Goal: Task Accomplishment & Management: Use online tool/utility

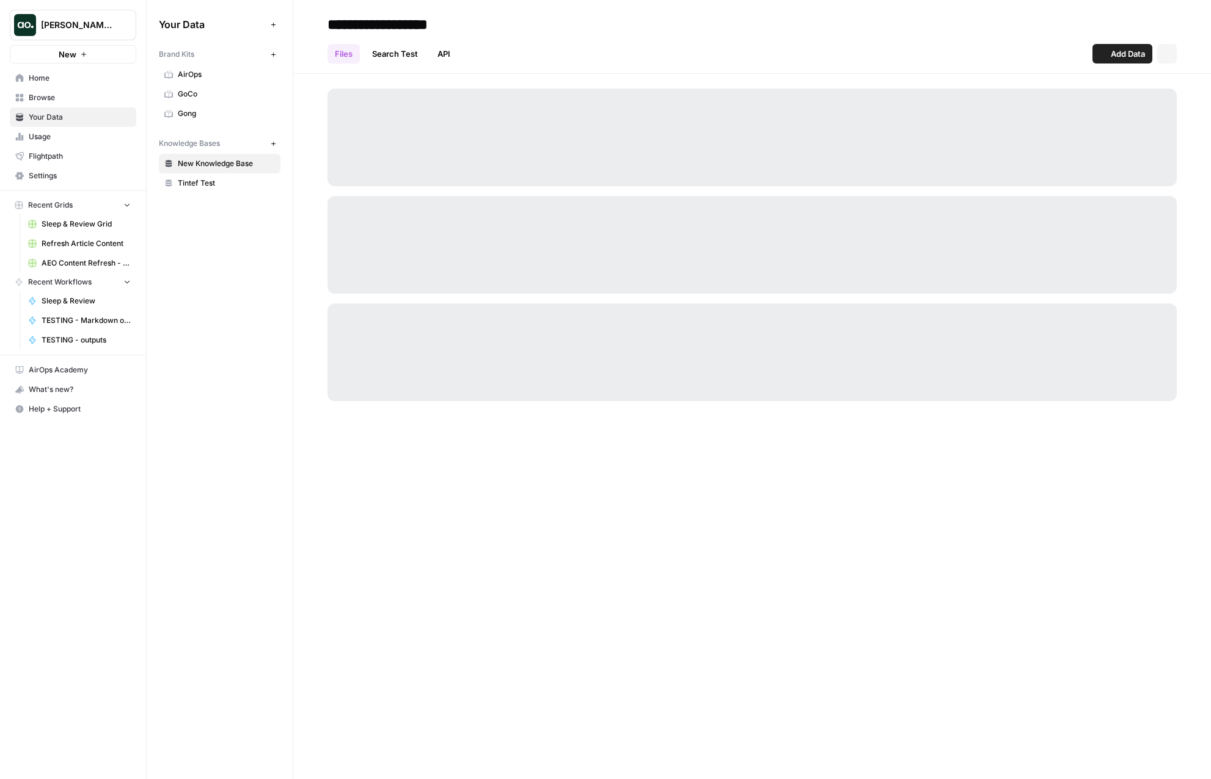
click at [86, 20] on span "Justina testing" at bounding box center [78, 25] width 74 height 12
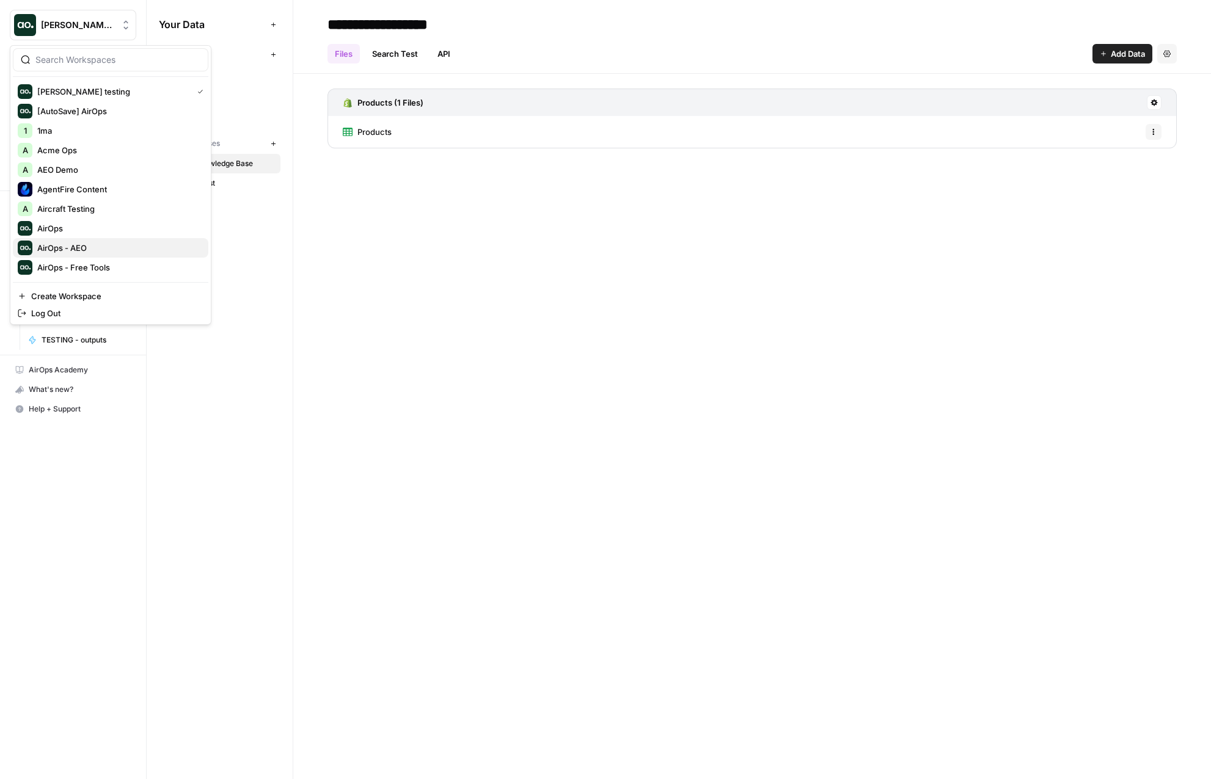
click at [91, 253] on span "AirOps - AEO" at bounding box center [117, 248] width 161 height 12
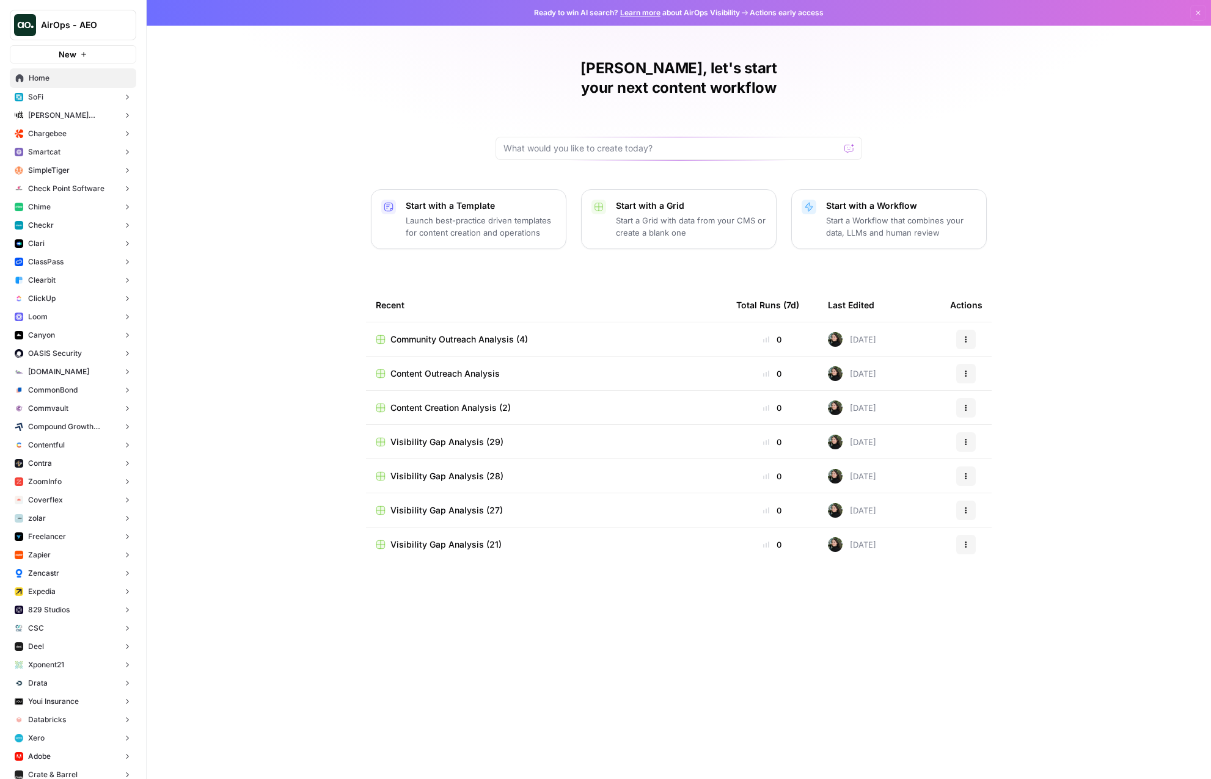
click at [69, 228] on button "Checkr" at bounding box center [73, 225] width 126 height 18
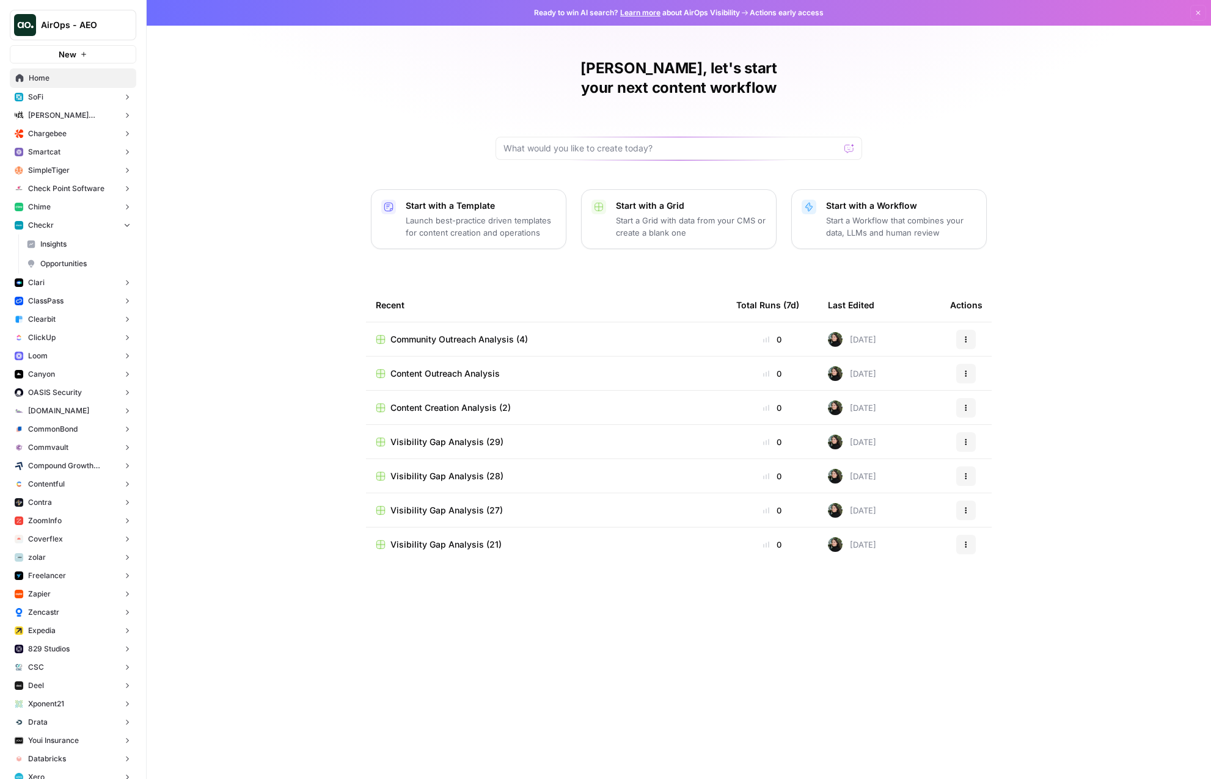
click at [65, 262] on span "Opportunities" at bounding box center [85, 263] width 90 height 11
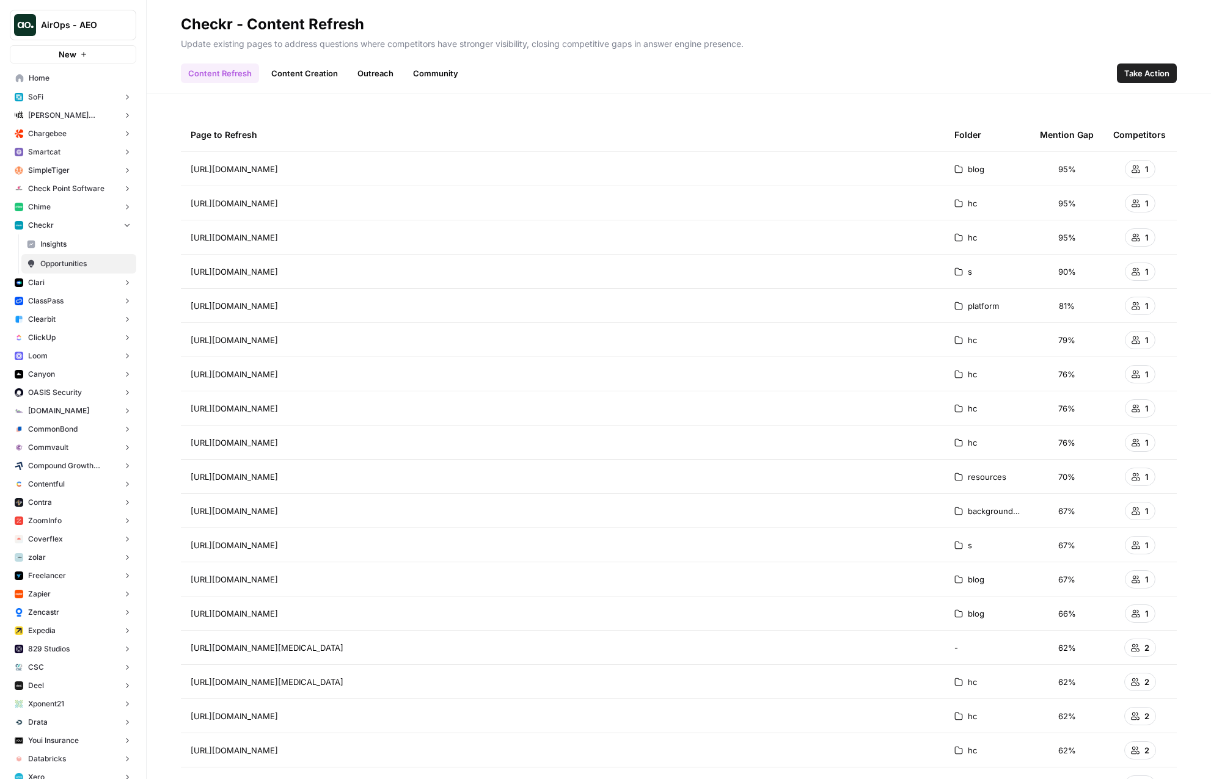
click at [902, 32] on h2 "Checkr - Content Refresh" at bounding box center [679, 25] width 996 height 20
click at [1142, 69] on span "Take Action" at bounding box center [1146, 73] width 45 height 12
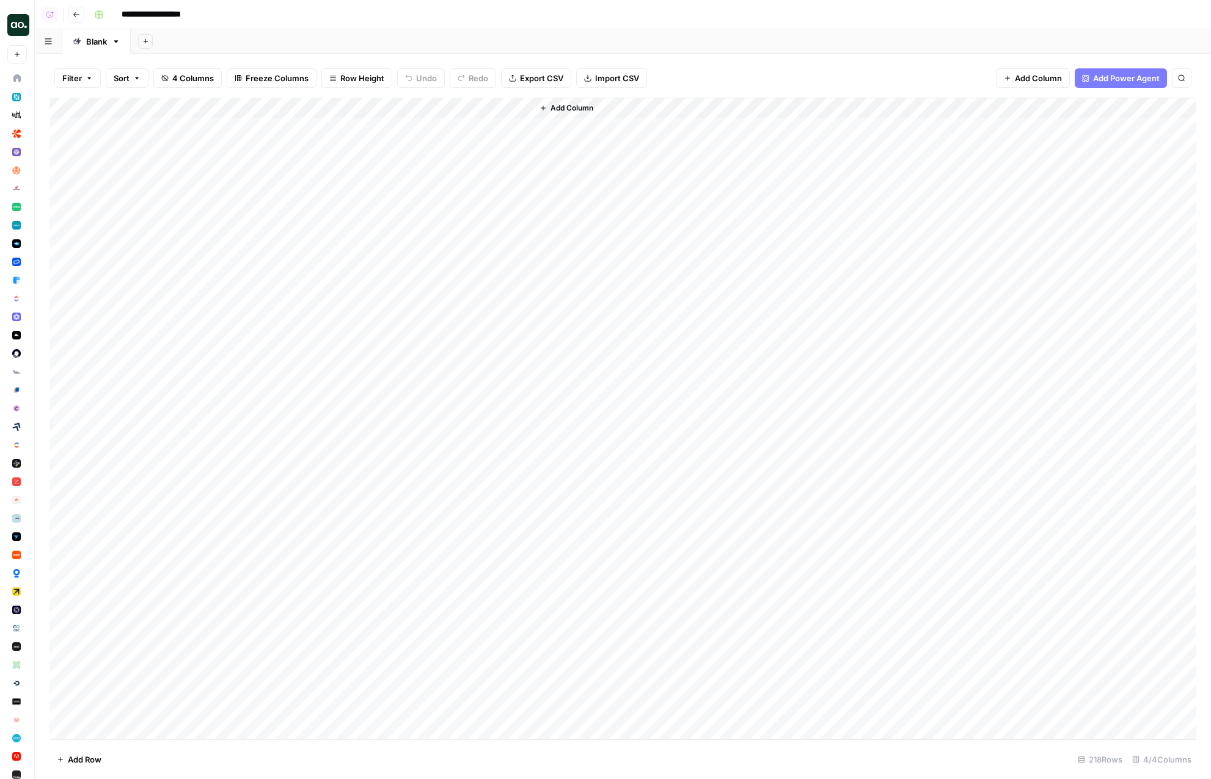
click at [367, 126] on div "Add Column" at bounding box center [622, 419] width 1146 height 642
click at [370, 145] on div "Add Column" at bounding box center [622, 419] width 1146 height 642
click at [847, 32] on div "Add Sheet" at bounding box center [671, 41] width 1080 height 24
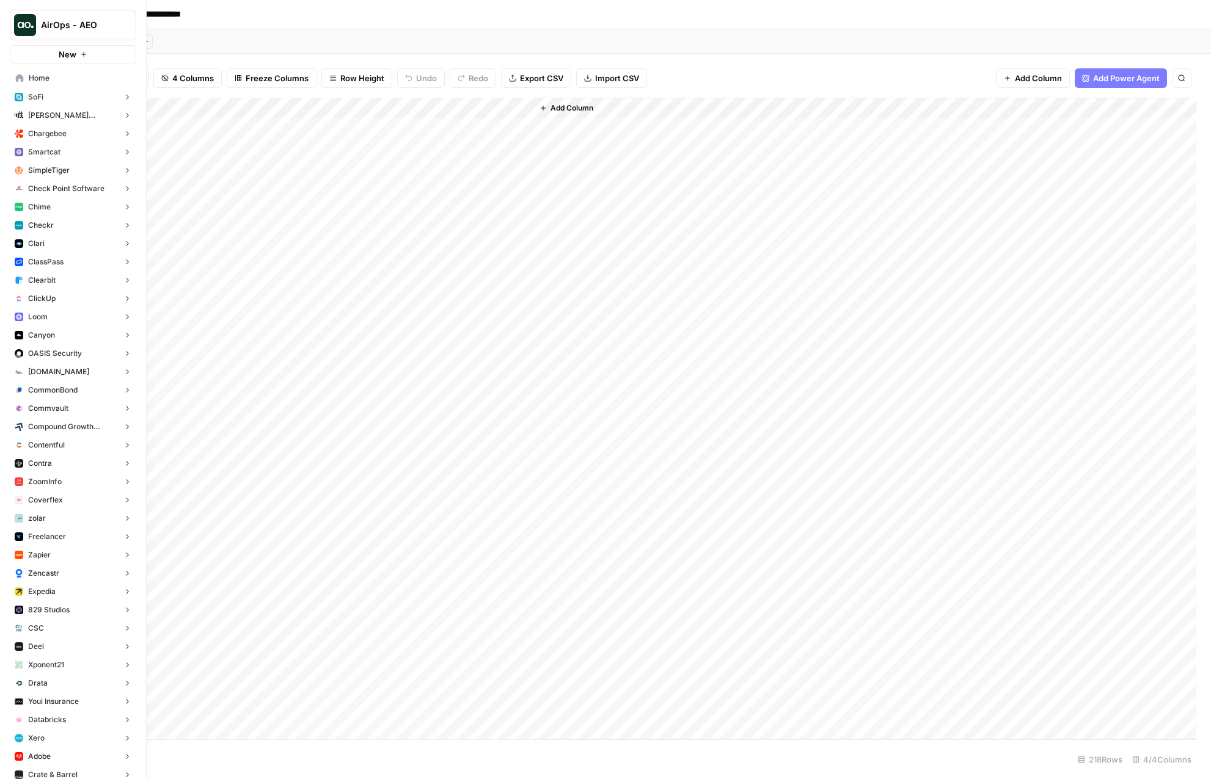
click at [37, 81] on span "Home" at bounding box center [80, 78] width 102 height 11
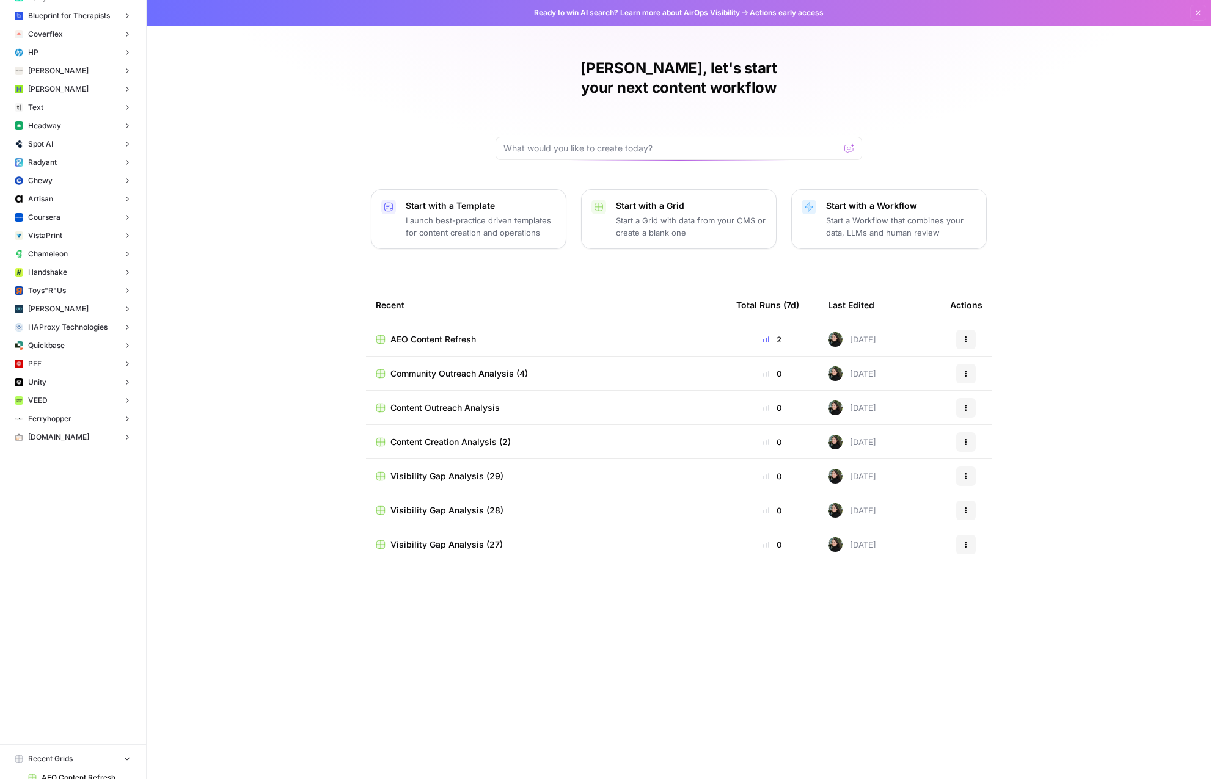
scroll to position [4218, 0]
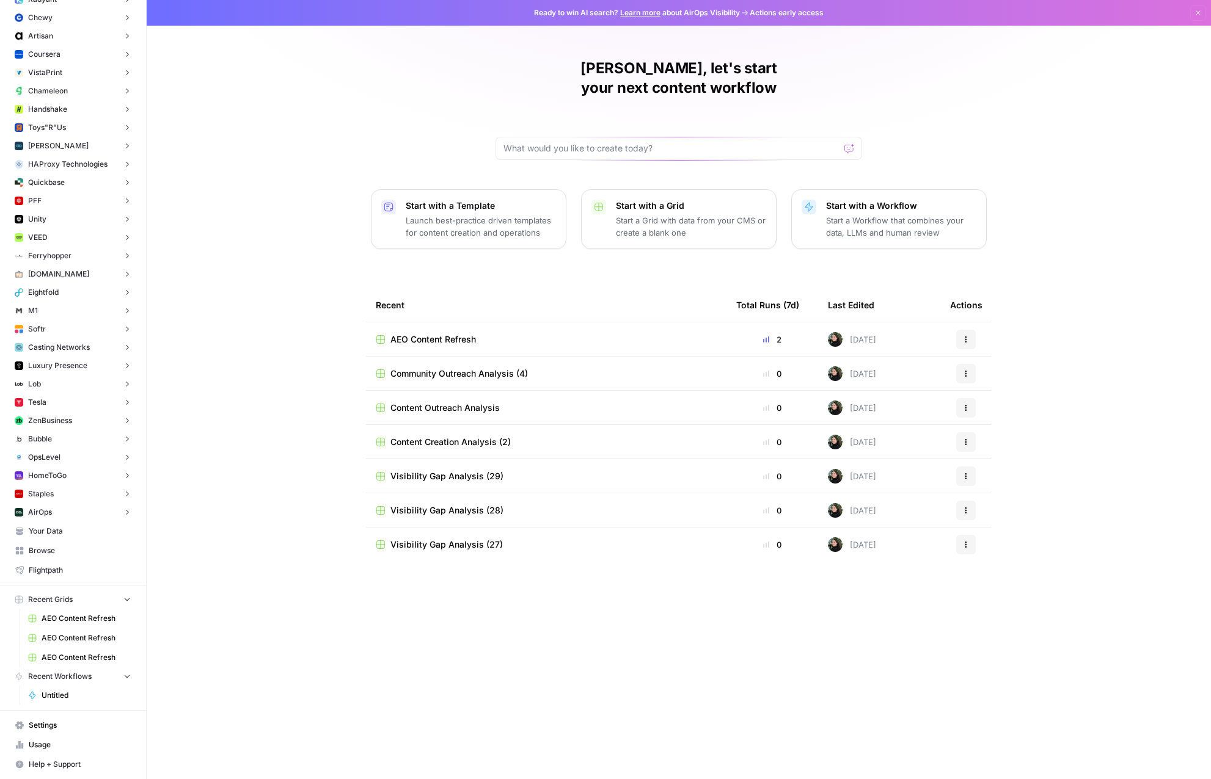
click at [64, 545] on span "Browse" at bounding box center [80, 550] width 102 height 11
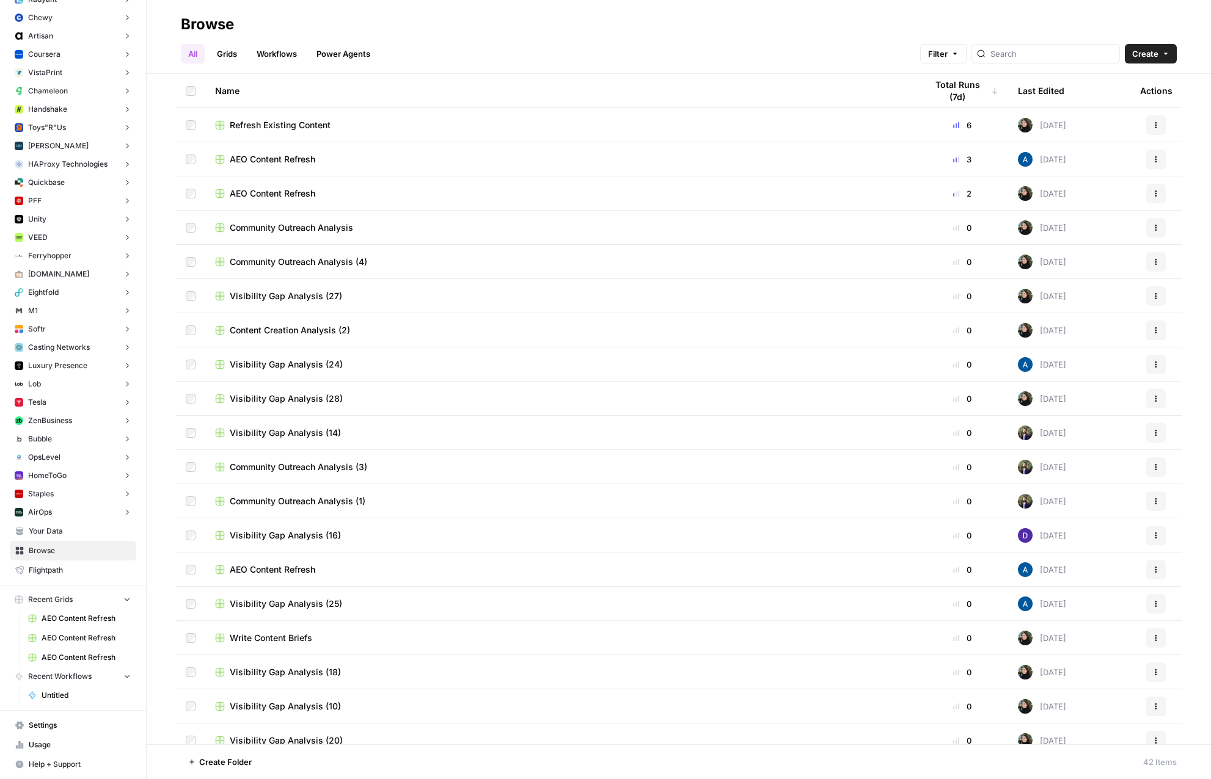
click at [947, 54] on span "Filter" at bounding box center [938, 54] width 20 height 12
click at [806, 44] on div "All Grids Workflows Power Agents Filter Create" at bounding box center [679, 48] width 996 height 29
click at [947, 48] on span "Filter" at bounding box center [938, 54] width 20 height 12
click at [796, 109] on span "Add Filter" at bounding box center [787, 109] width 34 height 11
click at [699, 107] on div at bounding box center [640, 111] width 127 height 20
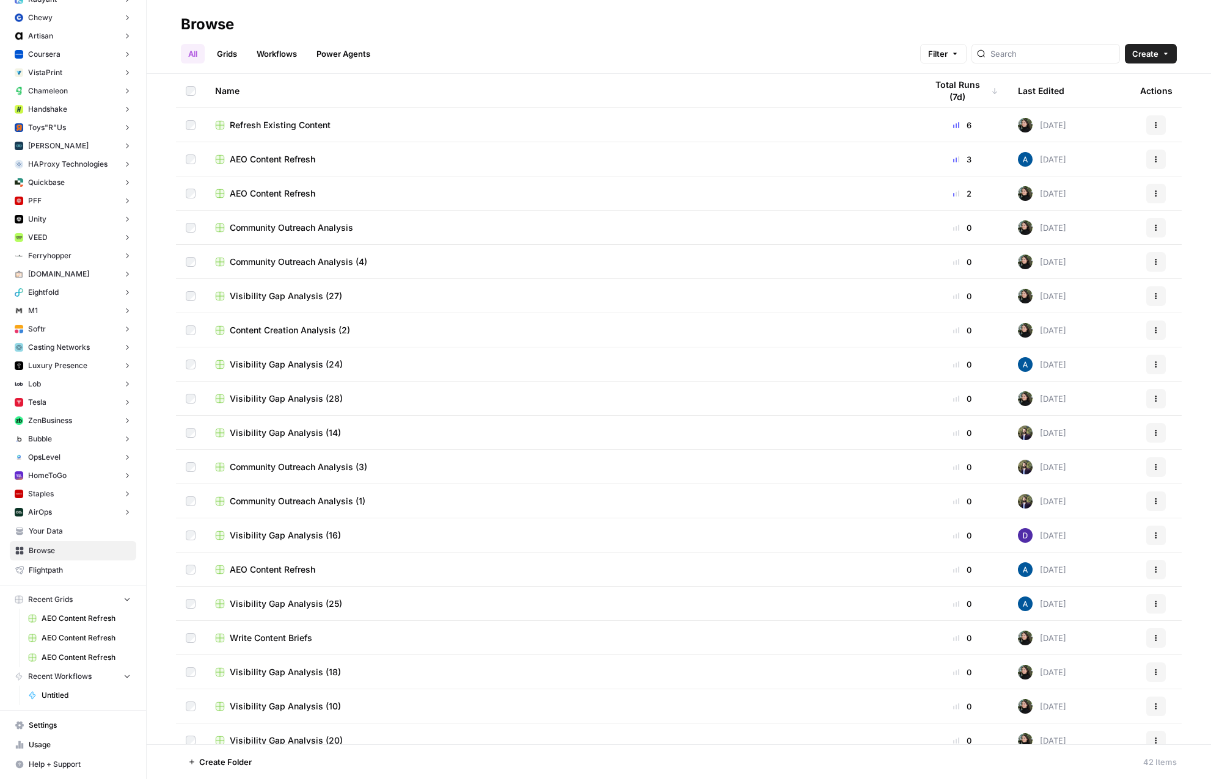
click at [708, 30] on h2 "Browse" at bounding box center [679, 25] width 996 height 20
click at [947, 48] on span "Filter" at bounding box center [938, 54] width 20 height 12
click at [637, 115] on input "text" at bounding box center [633, 111] width 103 height 12
click at [640, 136] on span "Total Runs (7d)" at bounding box center [644, 140] width 88 height 12
type input "Total Runs (7d)"
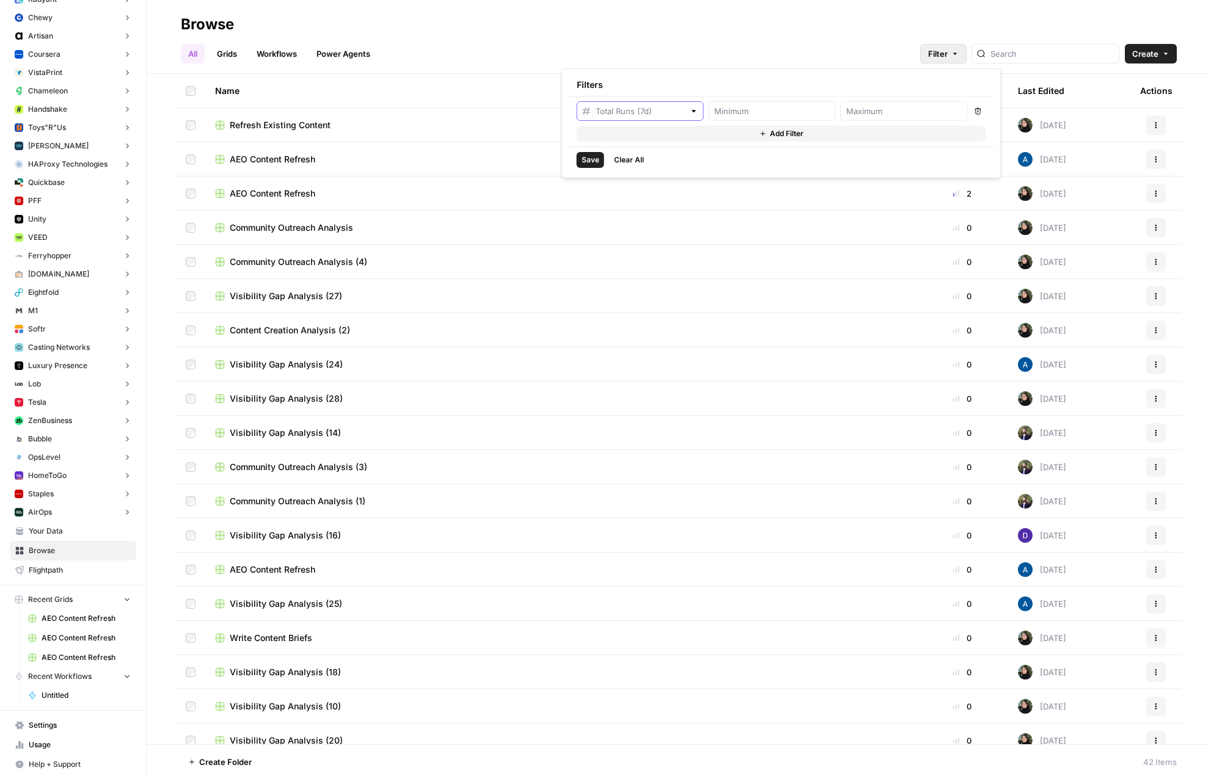
click at [665, 108] on input "text" at bounding box center [639, 111] width 89 height 12
click at [742, 37] on div "All Grids Workflows Power Agents Filter Create" at bounding box center [679, 48] width 996 height 29
